Goal: Transaction & Acquisition: Purchase product/service

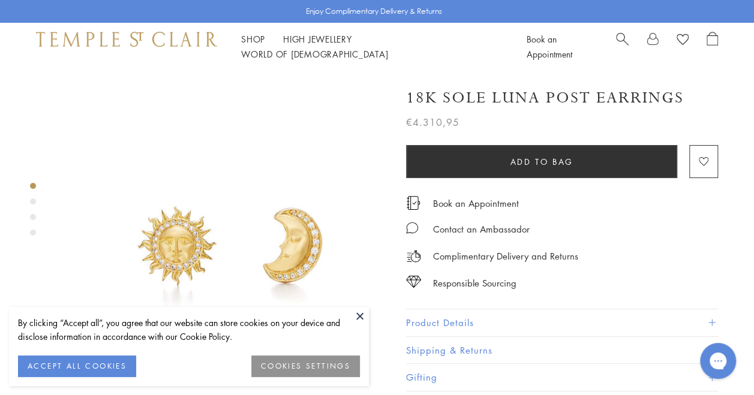
click at [357, 316] on button at bounding box center [360, 316] width 18 height 18
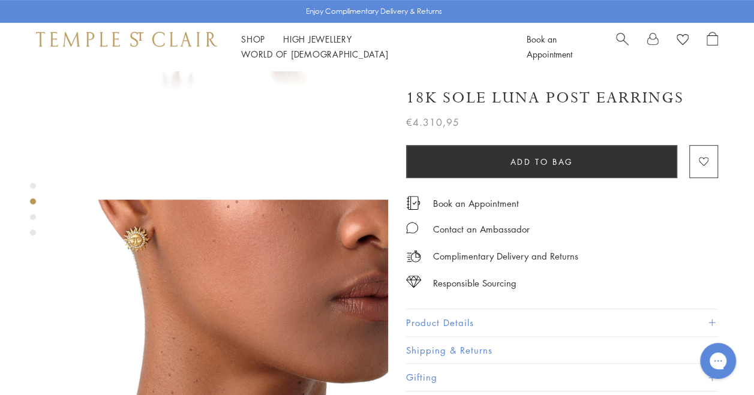
scroll to position [201, 0]
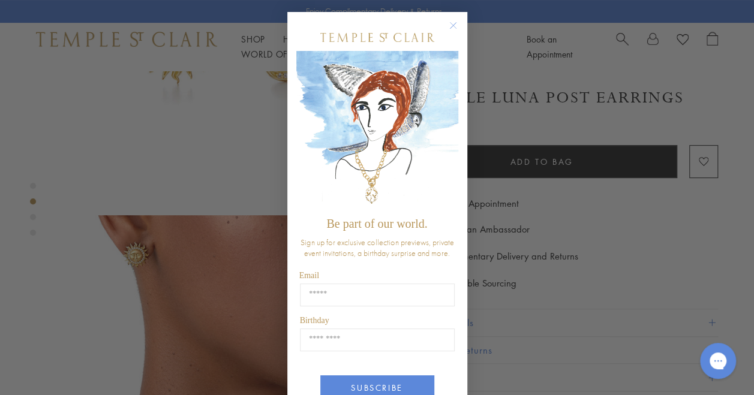
click at [458, 26] on button "Close dialog" at bounding box center [459, 31] width 15 height 15
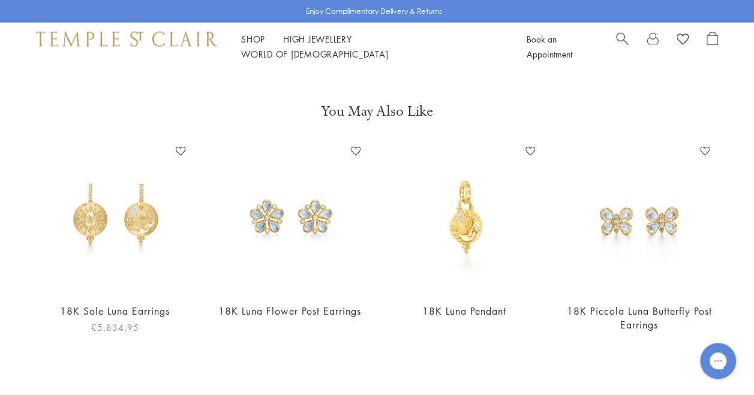
scroll to position [1367, 0]
click at [106, 156] on img at bounding box center [115, 217] width 151 height 151
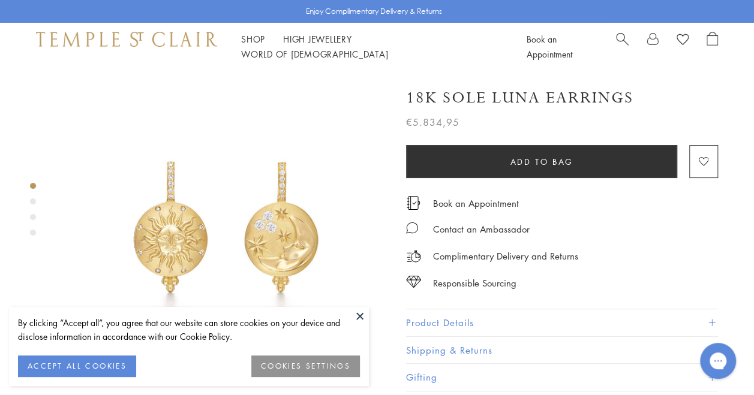
click at [360, 314] on button at bounding box center [360, 316] width 18 height 18
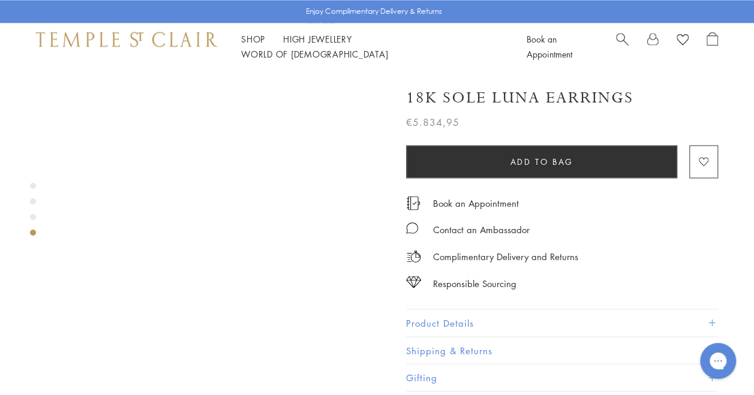
scroll to position [936, 0]
